Goal: Information Seeking & Learning: Learn about a topic

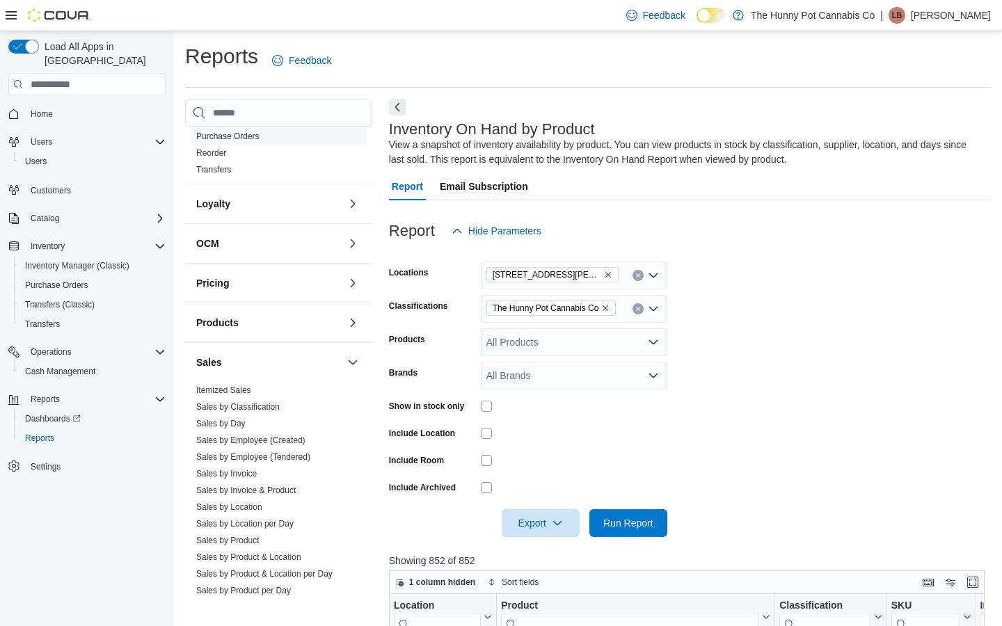
scroll to position [408, 0]
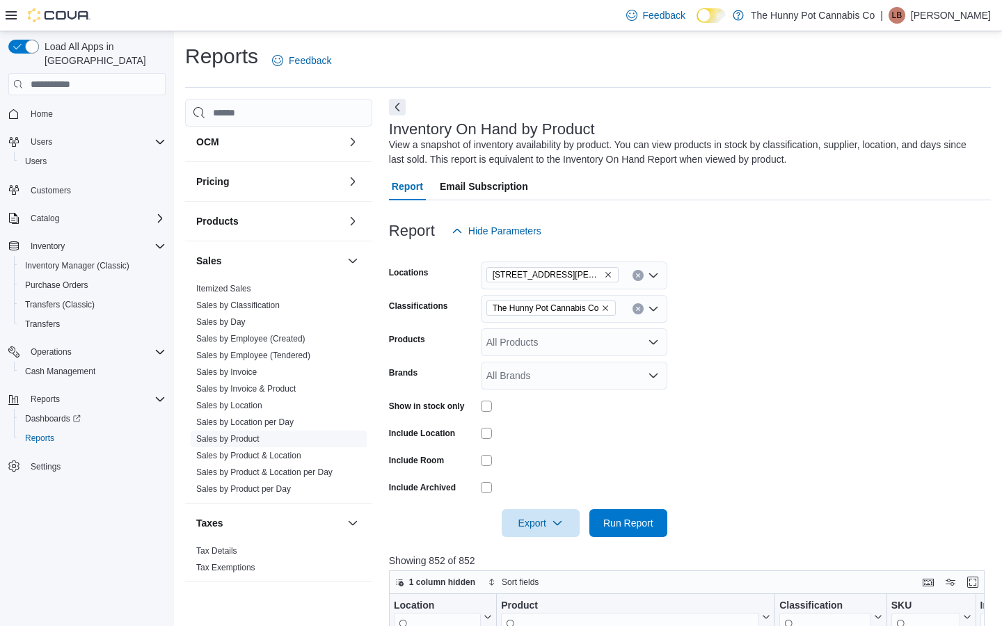
click at [249, 436] on link "Sales by Product" at bounding box center [227, 439] width 63 height 10
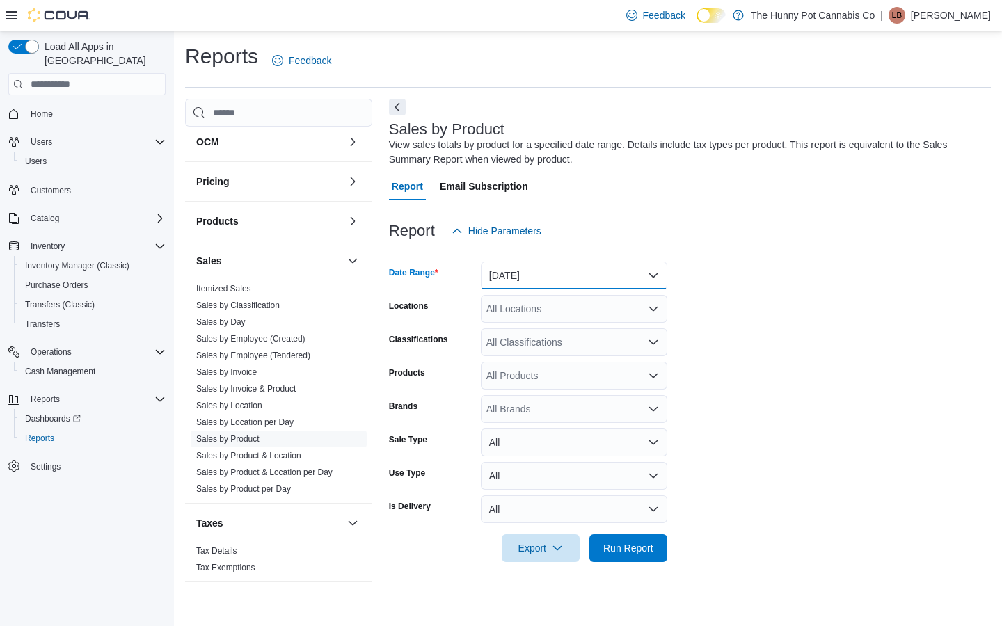
click at [513, 281] on button "[DATE]" at bounding box center [574, 276] width 187 height 28
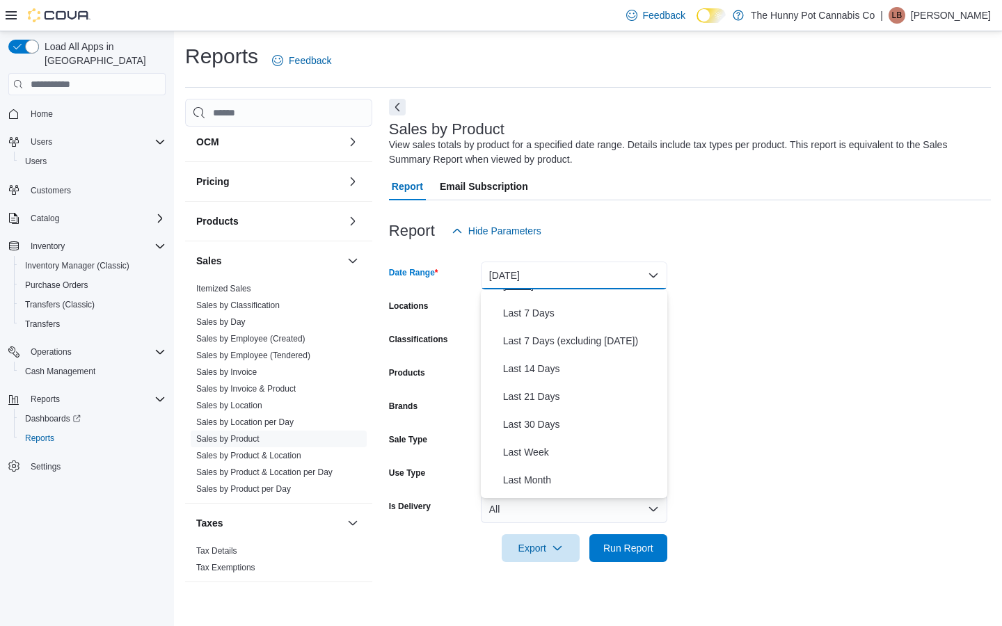
scroll to position [172, 0]
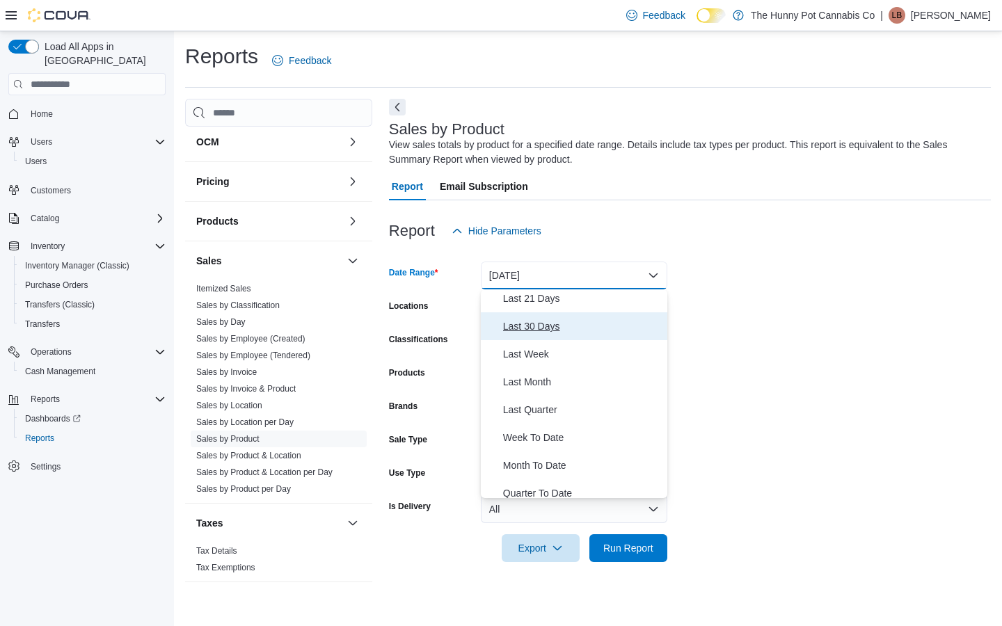
click at [544, 334] on span "Last 30 Days" at bounding box center [582, 326] width 159 height 17
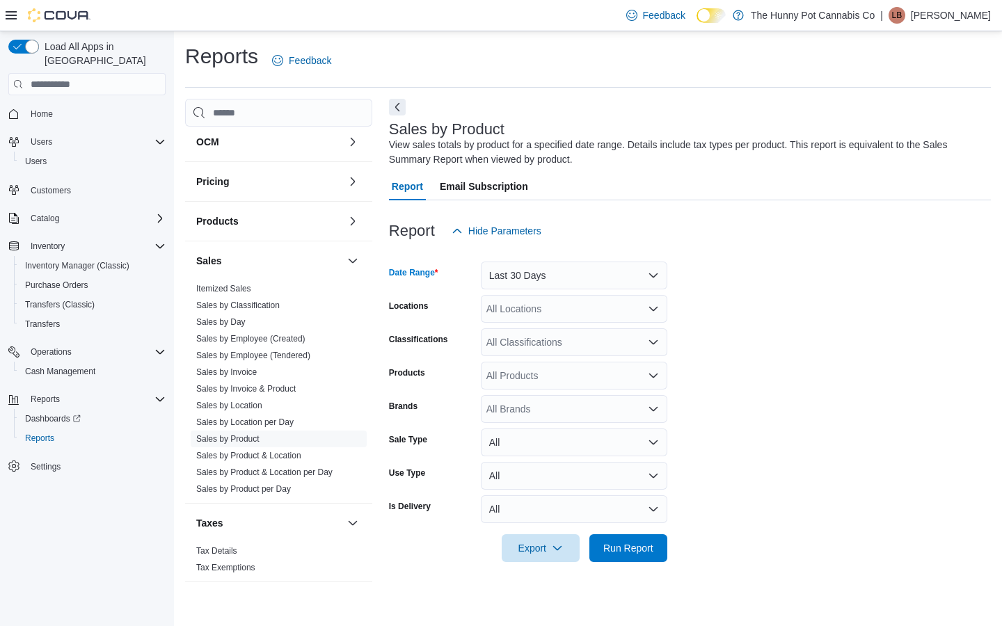
click at [588, 291] on form "Date Range Last 30 Days Locations All Locations Classifications All Classificat…" at bounding box center [690, 403] width 602 height 317
click at [585, 309] on div "All Locations" at bounding box center [574, 309] width 187 height 28
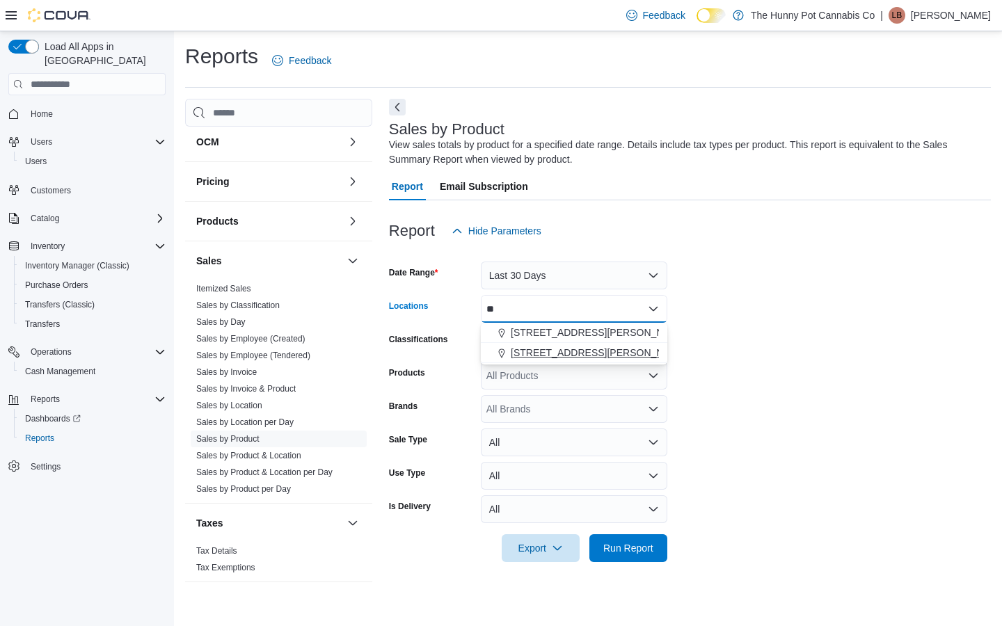
type input "**"
click at [569, 353] on span "[STREET_ADDRESS][PERSON_NAME]" at bounding box center [599, 353] width 177 height 14
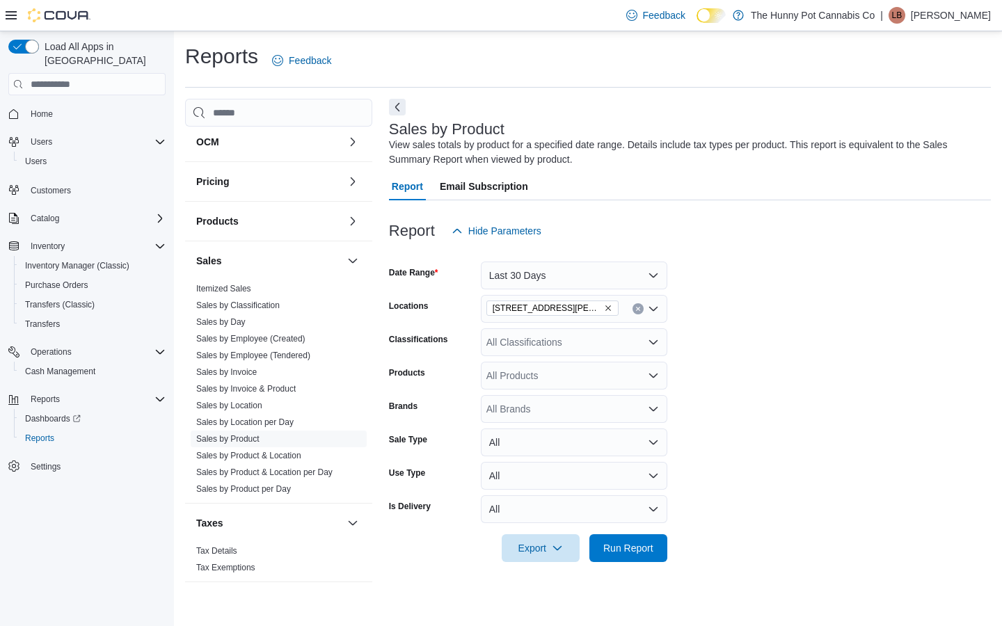
click at [739, 315] on form "Date Range Last 30 Days Locations [STREET_ADDRESS][PERSON_NAME] N Classificatio…" at bounding box center [690, 403] width 602 height 317
click at [610, 344] on div "All Classifications" at bounding box center [574, 343] width 187 height 28
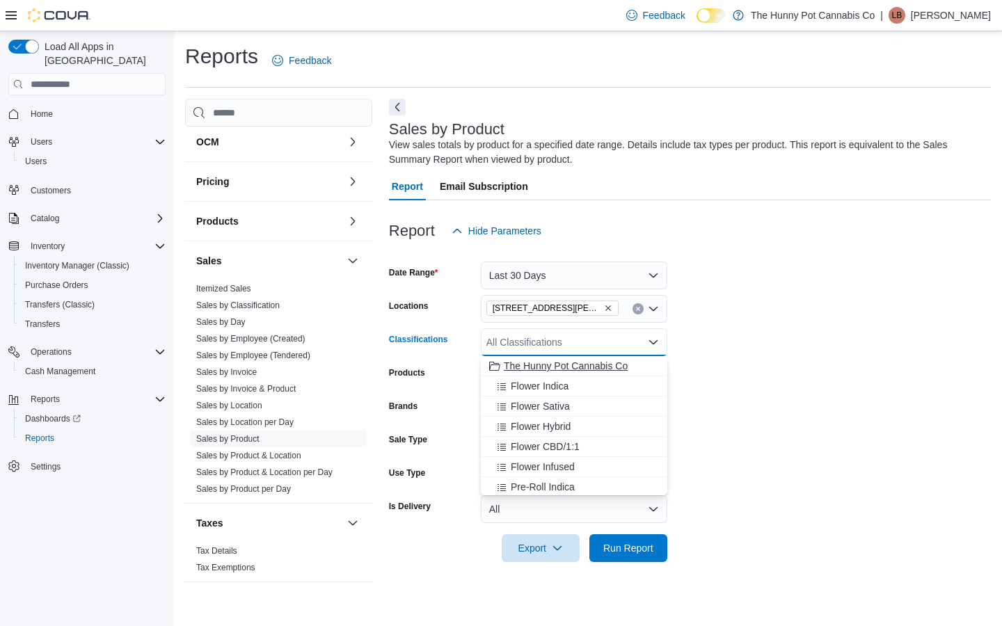
click at [568, 368] on span "The Hunny Pot Cannabis Co" at bounding box center [566, 366] width 124 height 14
click at [722, 376] on form "Date Range Last 30 Days Locations [STREET_ADDRESS][PERSON_NAME] Classifications…" at bounding box center [690, 403] width 602 height 317
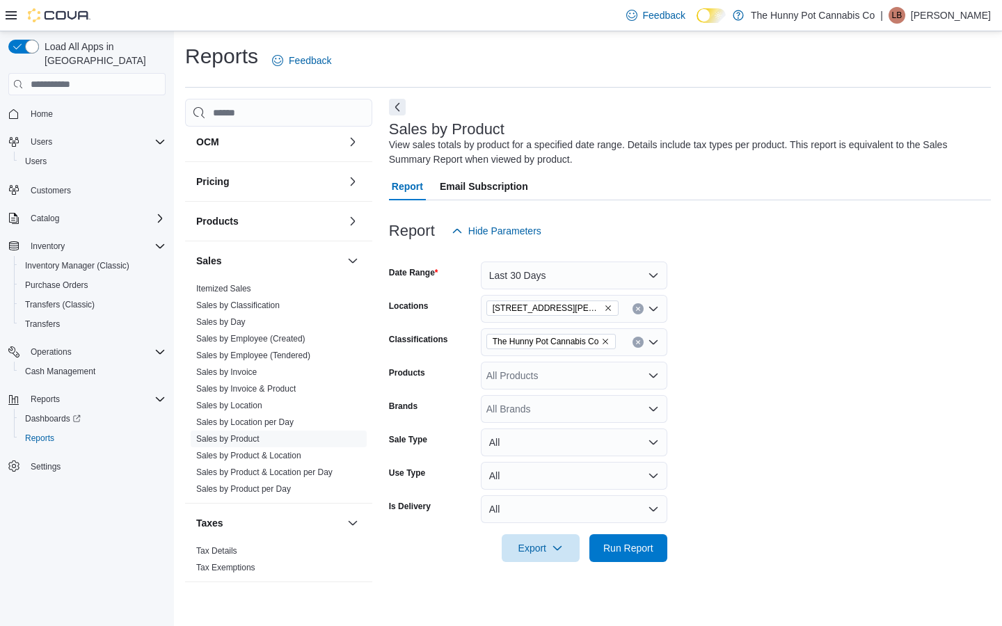
click at [550, 374] on div "All Products" at bounding box center [574, 376] width 187 height 28
type input "*"
click at [709, 411] on form "Date Range Last 30 Days Locations [STREET_ADDRESS][PERSON_NAME] Classifications…" at bounding box center [690, 403] width 602 height 317
click at [542, 414] on div "All Brands" at bounding box center [574, 409] width 187 height 28
type input "****"
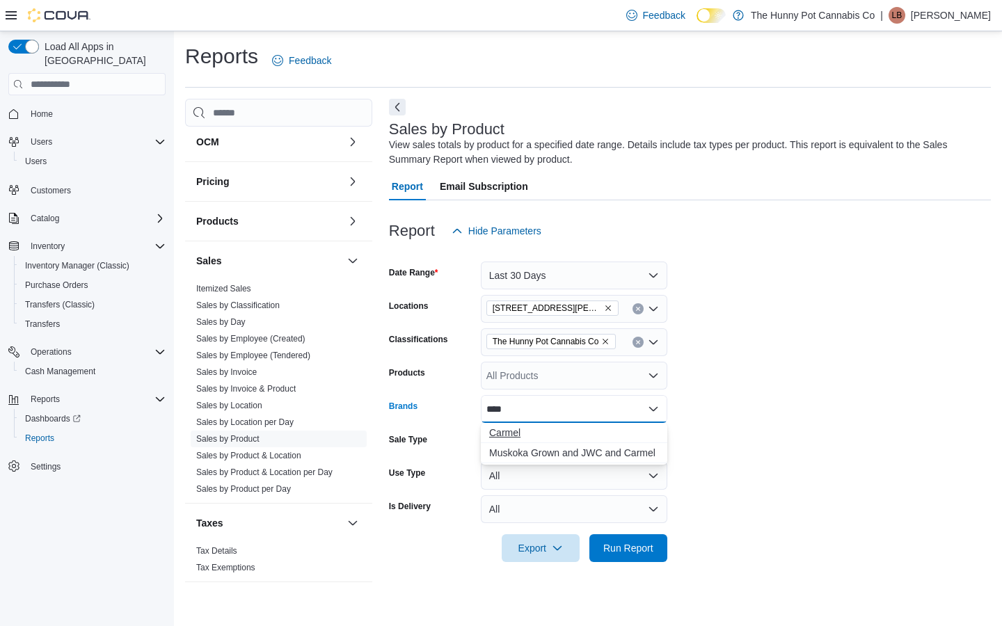
click at [532, 443] on button "Carmel" at bounding box center [574, 433] width 187 height 20
click at [721, 522] on form "Date Range Last 30 Days Locations [STREET_ADDRESS][PERSON_NAME] Classifications…" at bounding box center [690, 403] width 602 height 317
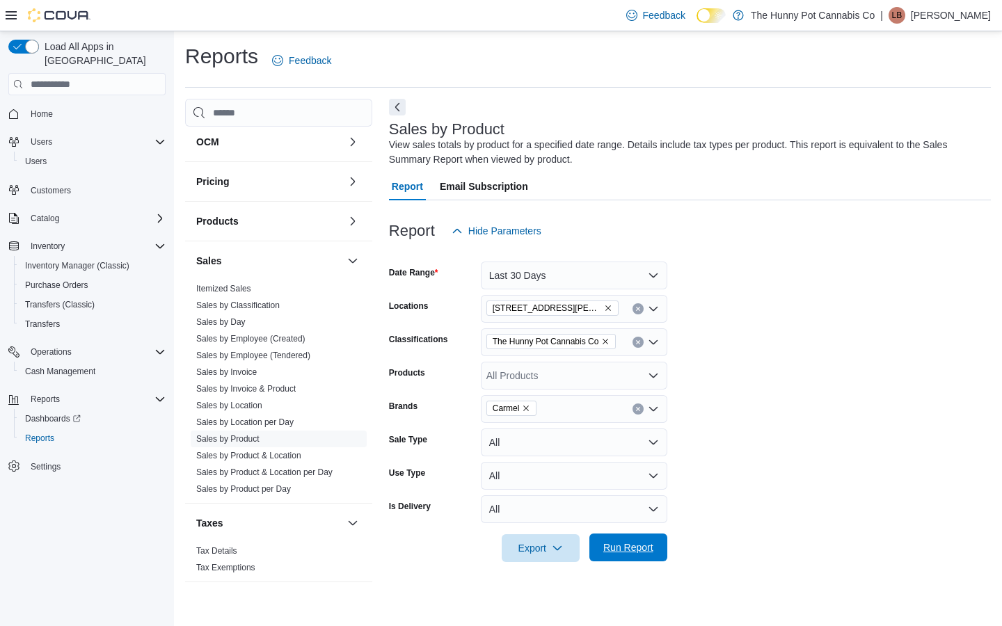
click at [633, 539] on span "Run Report" at bounding box center [628, 548] width 61 height 28
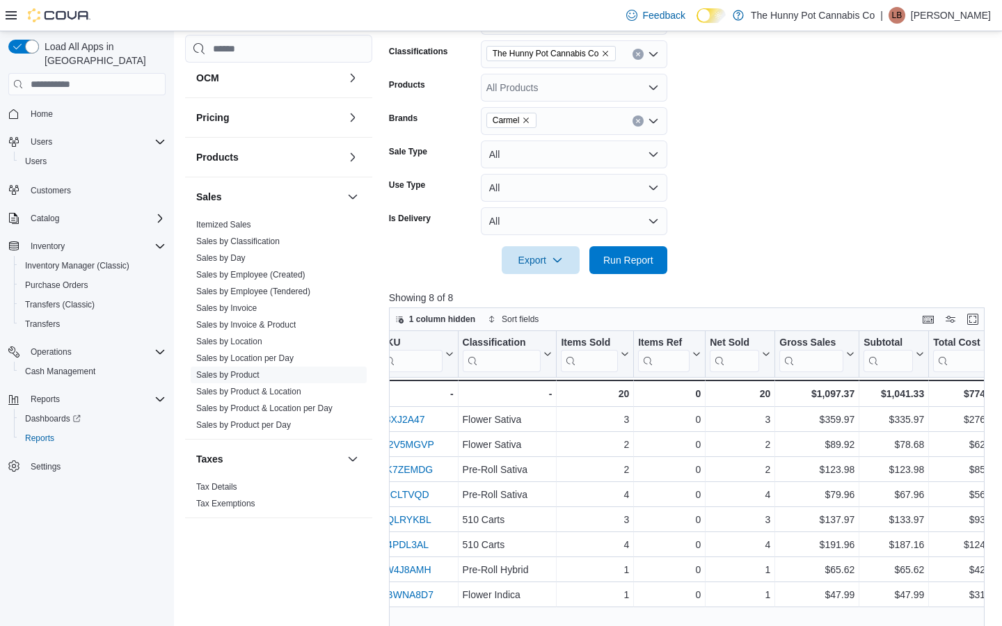
scroll to position [0, 92]
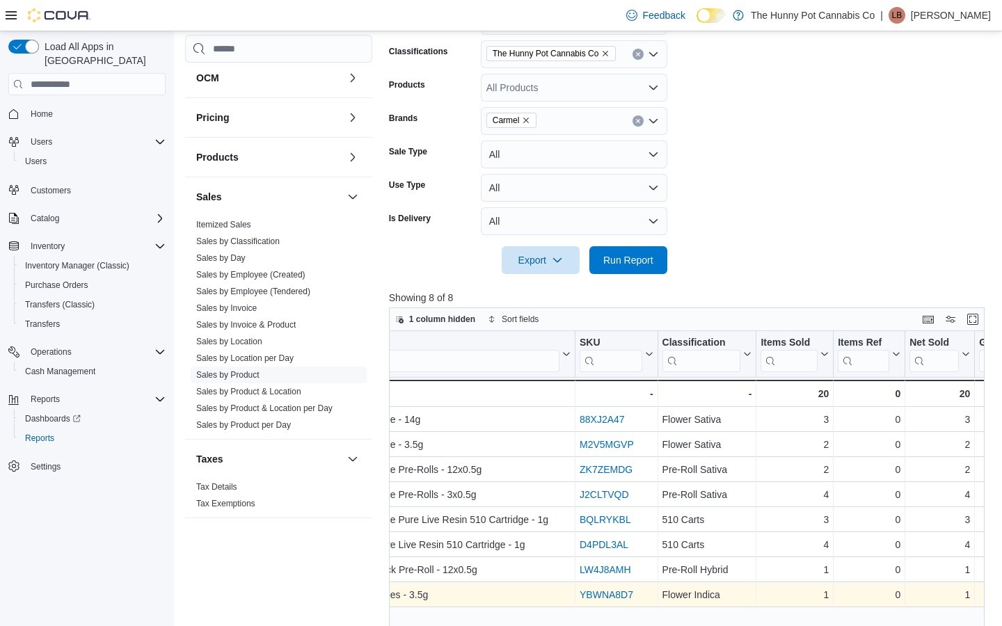
click at [594, 598] on link "YBWNA8D7" at bounding box center [607, 595] width 54 height 11
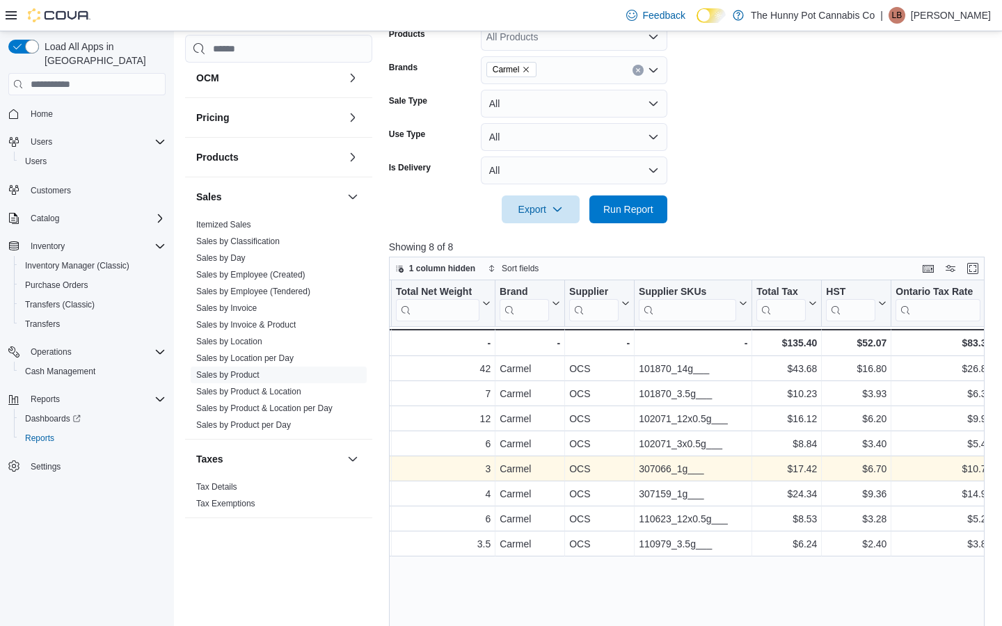
scroll to position [0, 1671]
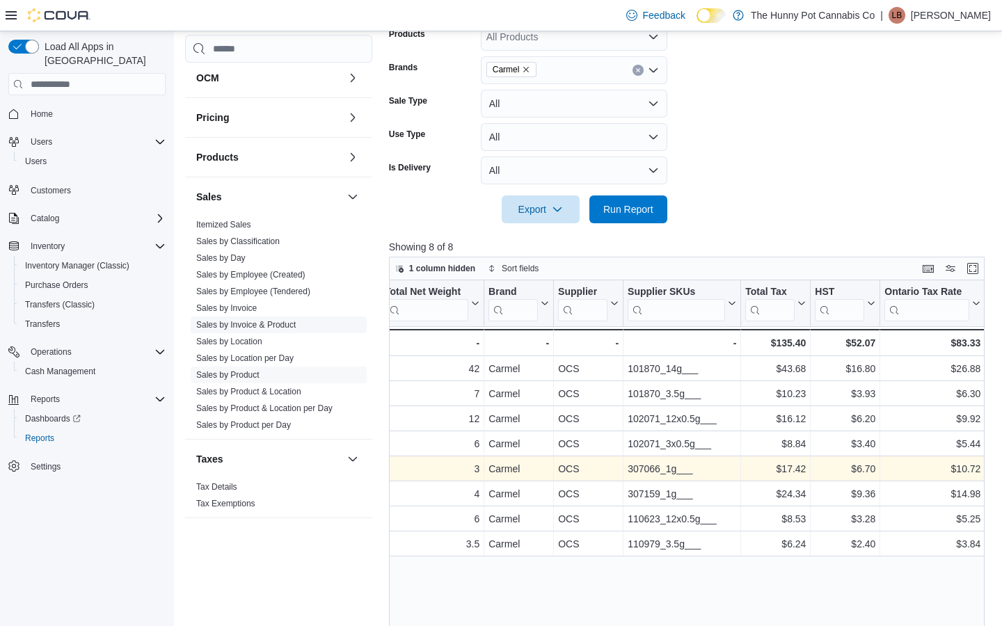
click at [290, 325] on link "Sales by Invoice & Product" at bounding box center [246, 325] width 100 height 10
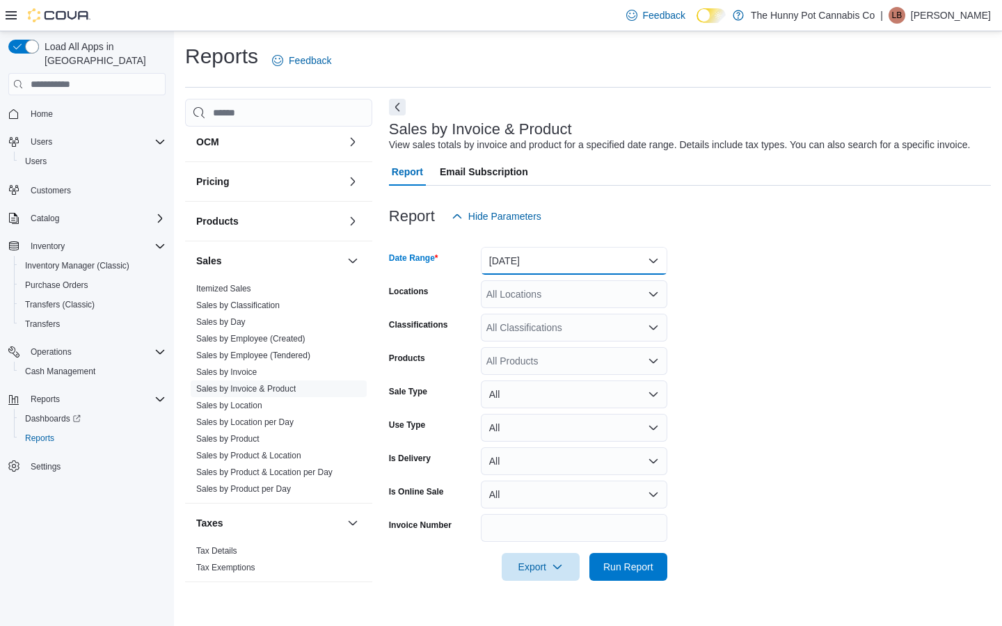
click at [530, 266] on button "[DATE]" at bounding box center [574, 261] width 187 height 28
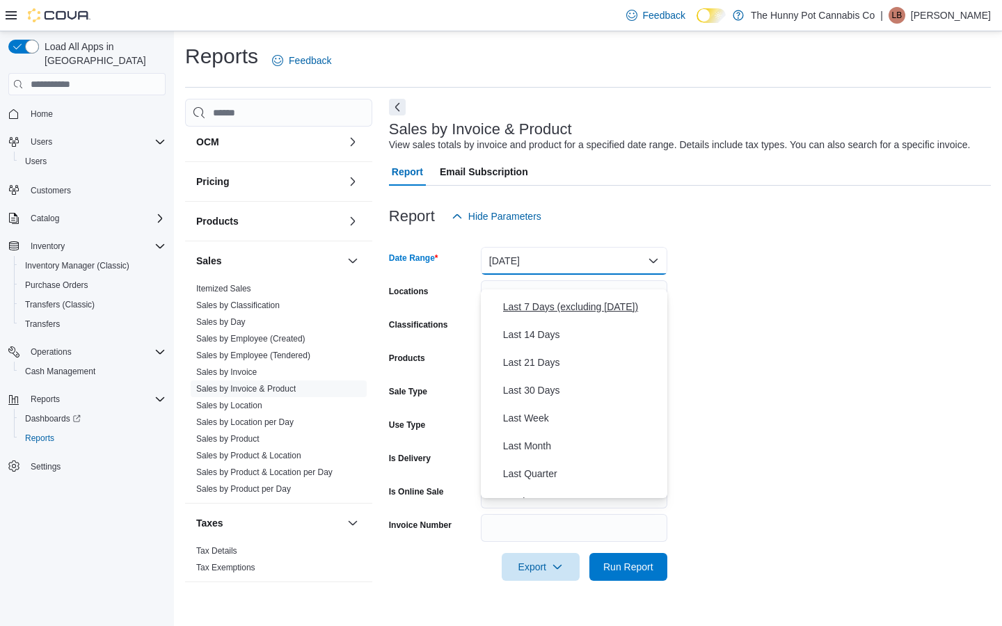
scroll to position [111, 0]
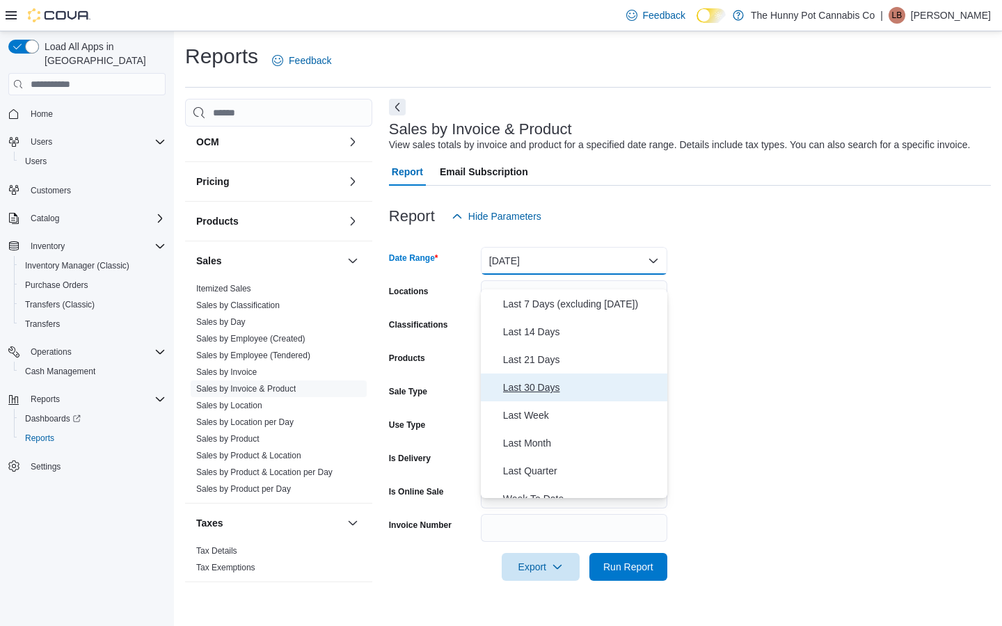
click at [536, 388] on span "Last 30 Days" at bounding box center [582, 387] width 159 height 17
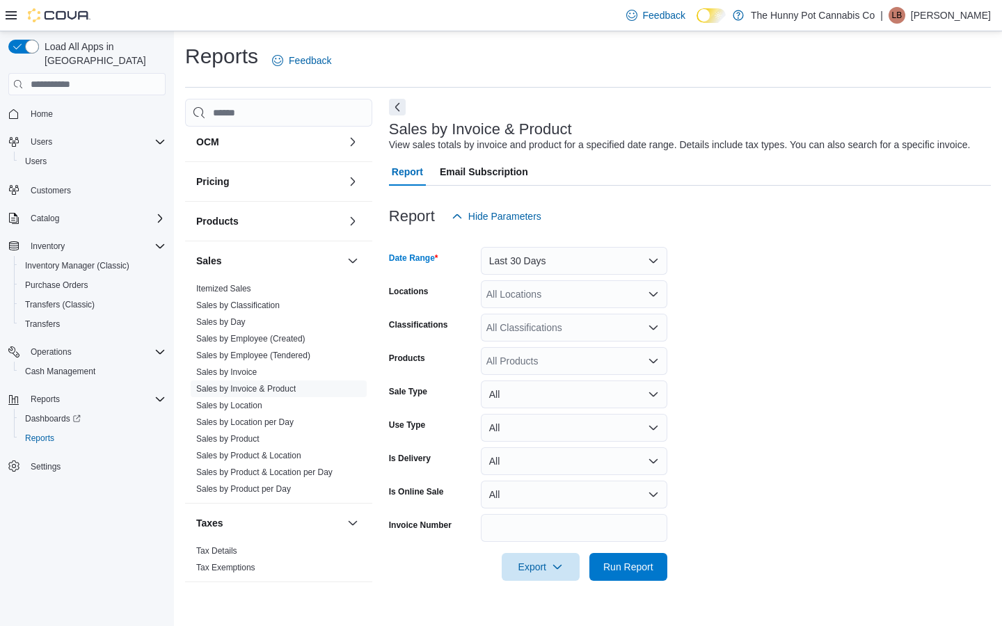
click at [945, 321] on form "Date Range Last 30 Days Locations All Locations Classifications All Classificat…" at bounding box center [690, 405] width 602 height 351
click at [560, 308] on div "All Locations" at bounding box center [574, 295] width 187 height 28
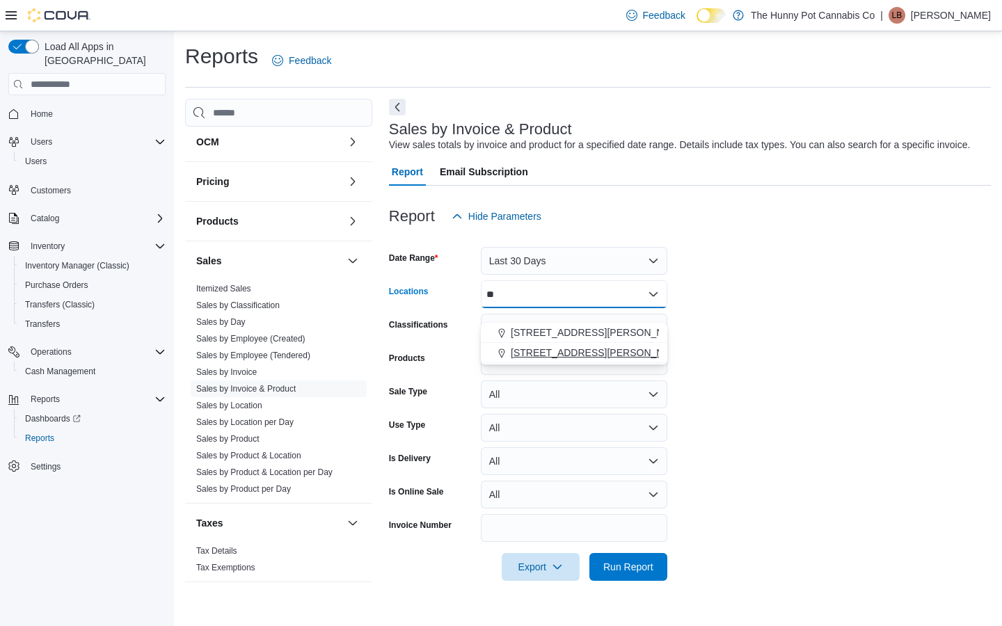
type input "**"
click at [519, 361] on button "[STREET_ADDRESS][PERSON_NAME]" at bounding box center [574, 353] width 187 height 20
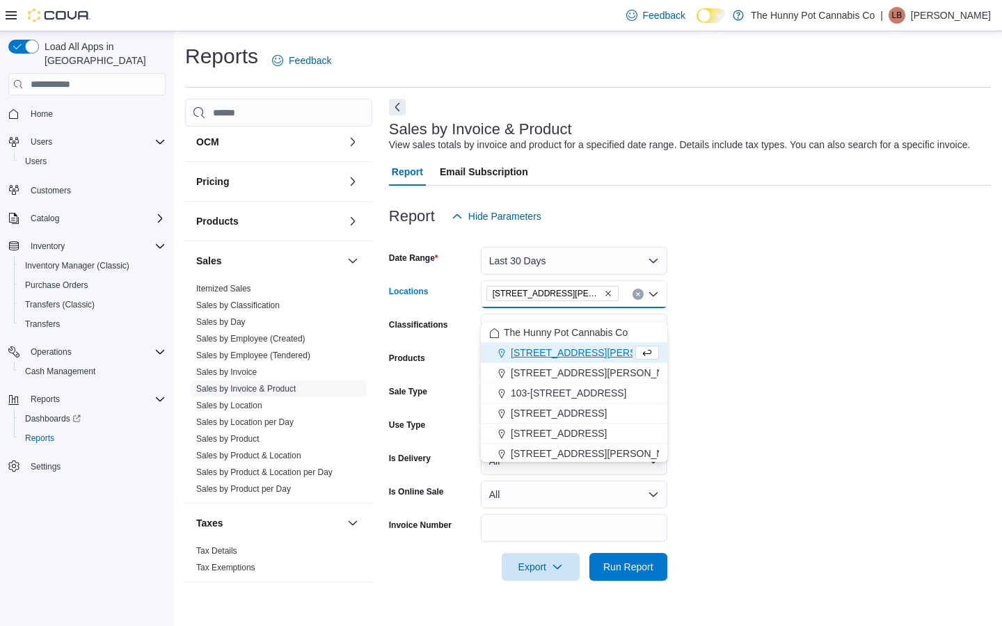
click at [771, 381] on form "Date Range Last 30 Days Locations [STREET_ADDRESS][PERSON_NAME] Selected. [STRE…" at bounding box center [690, 405] width 602 height 351
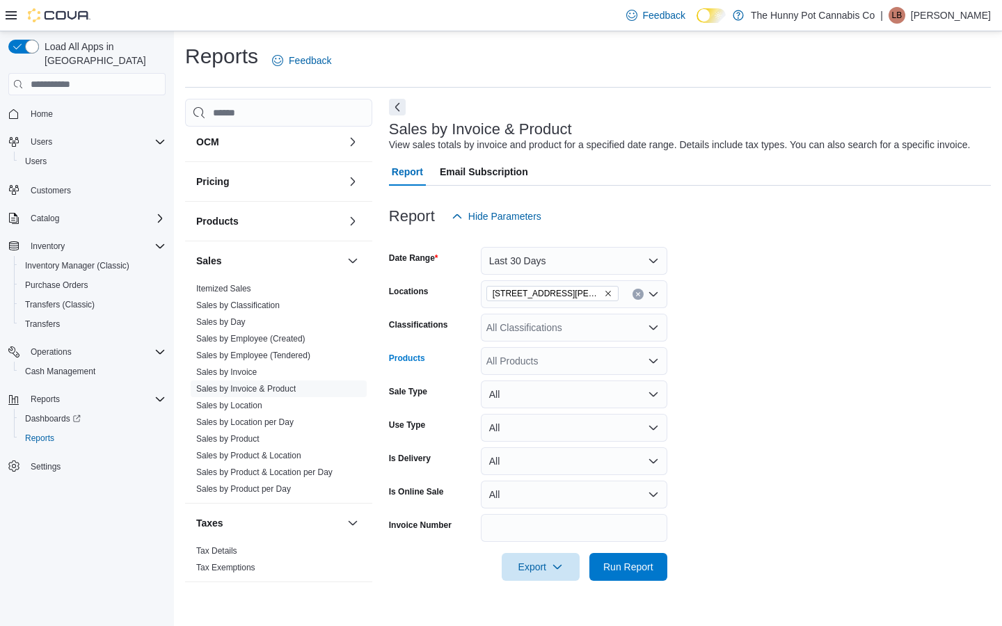
click at [526, 375] on div "All Products" at bounding box center [574, 361] width 187 height 28
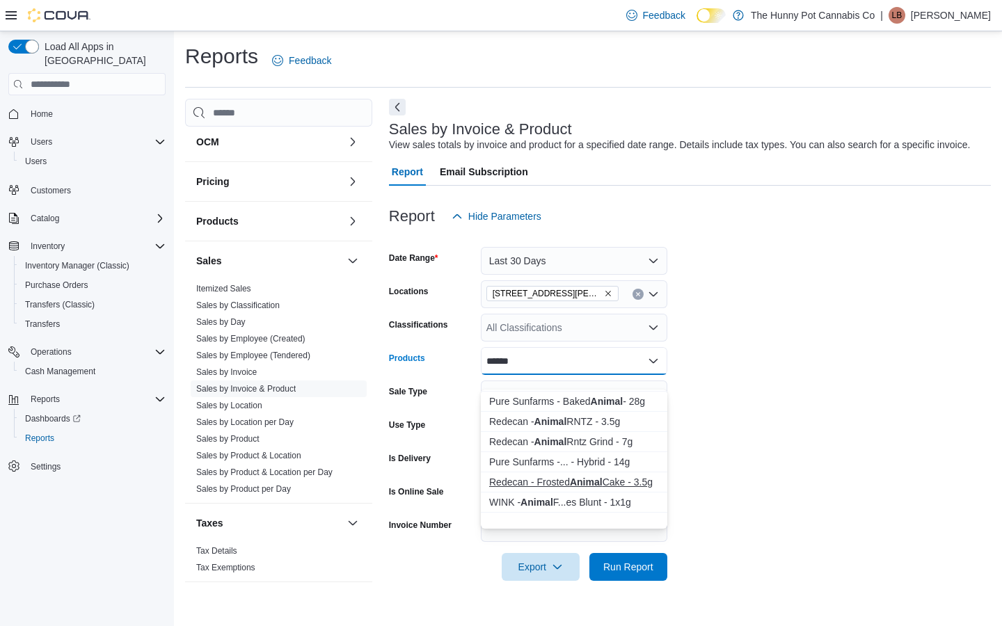
scroll to position [0, 0]
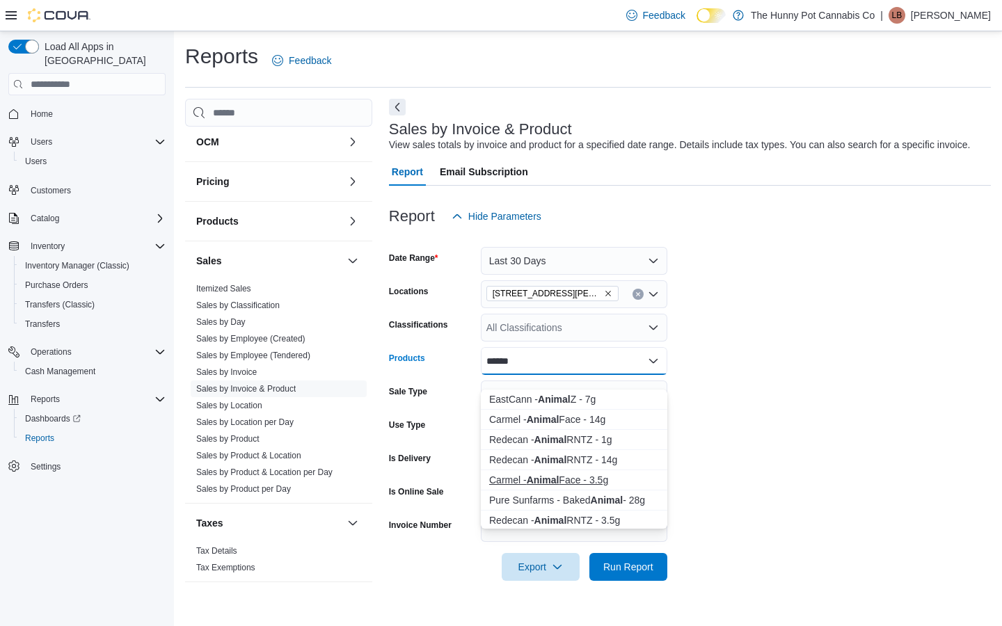
type input "******"
click at [573, 478] on div "Carmel - Animal Face - 3.5g" at bounding box center [574, 480] width 170 height 14
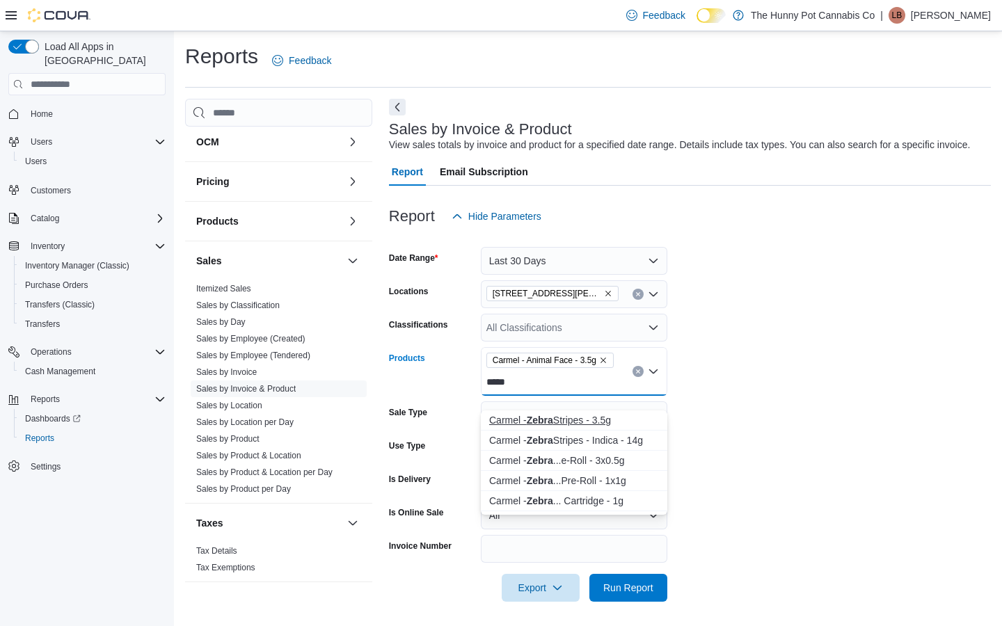
type input "*****"
click at [593, 422] on div "Carmel - Zebra Stripes - 3.5g" at bounding box center [574, 420] width 170 height 14
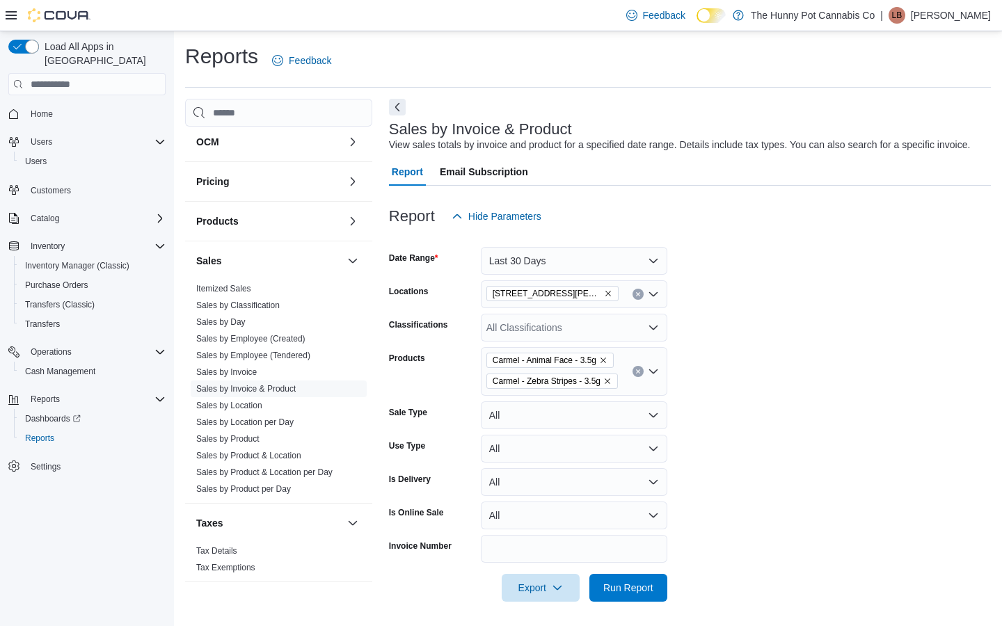
click at [830, 422] on form "Date Range Last 30 Days Locations [STREET_ADDRESS][PERSON_NAME] Classifications…" at bounding box center [690, 416] width 602 height 372
click at [657, 601] on span "Run Report" at bounding box center [628, 588] width 61 height 28
